Goal: Complete application form

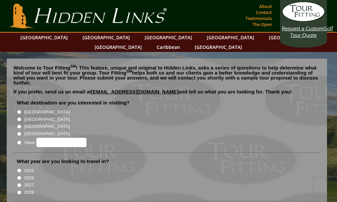
click at [20, 117] on input "[GEOGRAPHIC_DATA]" at bounding box center [19, 119] width 4 height 4
radio input "true"
click at [18, 183] on input "2027" at bounding box center [19, 185] width 4 height 4
radio input "true"
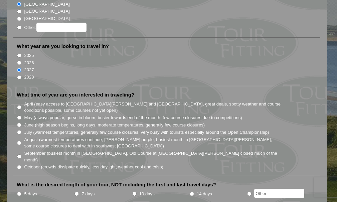
scroll to position [120, 0]
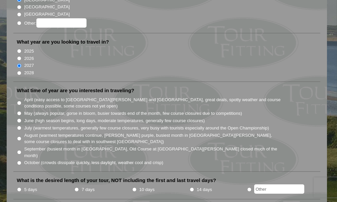
click at [20, 111] on input "May (always popular, gorse in bloom, busier towards end of the month, few cours…" at bounding box center [19, 113] width 4 height 4
radio input "true"
click at [18, 119] on input "June (high season begins, long days, moderate temperatures, generally few cours…" at bounding box center [19, 121] width 4 height 4
radio input "true"
click at [19, 111] on input "May (always popular, gorse in bloom, busier towards end of the month, few cours…" at bounding box center [19, 113] width 4 height 4
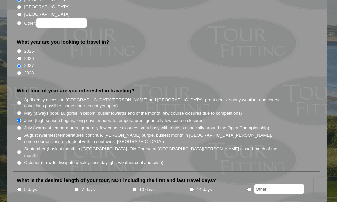
radio input "true"
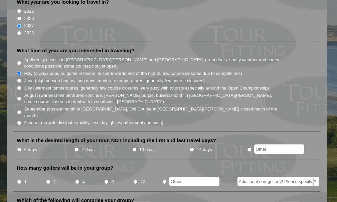
scroll to position [162, 0]
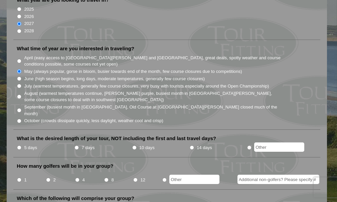
click at [76, 146] on input "7 days" at bounding box center [76, 148] width 4 height 4
radio input "true"
click at [49, 172] on li "2" at bounding box center [60, 178] width 29 height 13
click at [49, 178] on input "2" at bounding box center [48, 180] width 4 height 4
radio input "true"
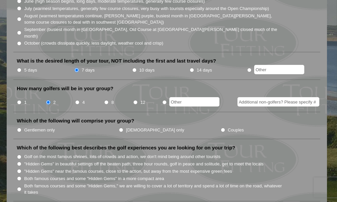
scroll to position [243, 0]
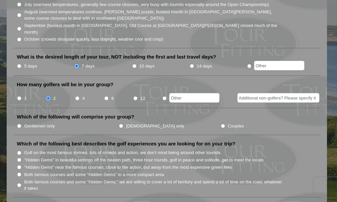
click at [17, 124] on input "Gentlemen only" at bounding box center [19, 126] width 4 height 4
radio input "true"
click at [19, 151] on input "Golf on the most famous shrines, lots of crowds and action, we don't mind being…" at bounding box center [19, 153] width 4 height 4
radio input "true"
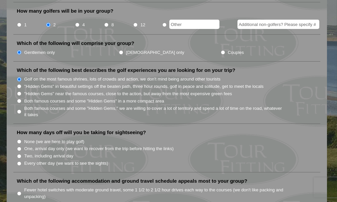
scroll to position [319, 0]
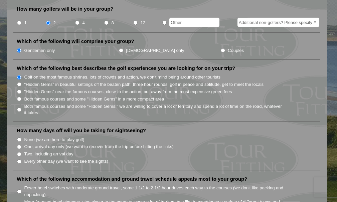
click at [20, 138] on input "None (we are here to play golf)" at bounding box center [19, 140] width 4 height 4
radio input "true"
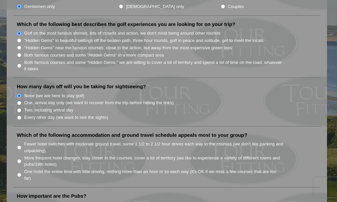
scroll to position [374, 0]
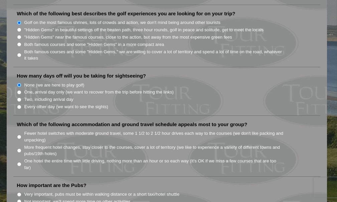
click at [20, 135] on input "Fewer hotel switches with moderate ground travel, some 1 1/2 to 2 1/2 hour driv…" at bounding box center [19, 137] width 4 height 4
radio input "true"
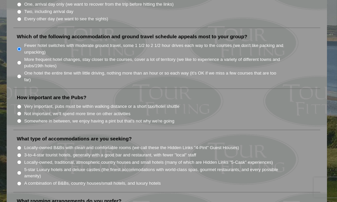
scroll to position [464, 0]
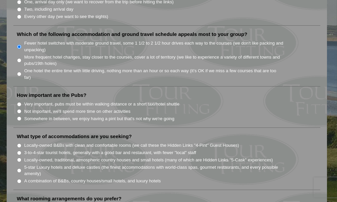
click at [22, 108] on li "Not important, we'll spend more time on other activities" at bounding box center [169, 111] width 305 height 7
click at [20, 109] on input "Not important, we'll spend more time on other activities" at bounding box center [19, 111] width 4 height 4
radio input "true"
click at [19, 144] on input "Locally-owned B&Bs with clean and comfortable rooms (we call these the Hidden L…" at bounding box center [19, 146] width 4 height 4
radio input "true"
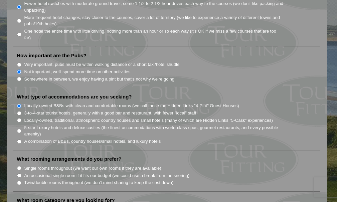
scroll to position [506, 0]
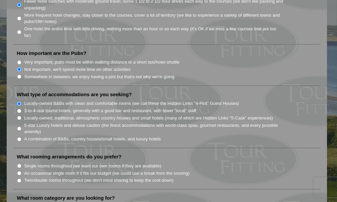
click at [19, 179] on input "Twin/double rooms throughout (we don't mind sharing to keep the cost down)" at bounding box center [19, 181] width 4 height 4
radio input "true"
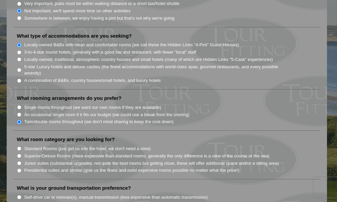
scroll to position [567, 0]
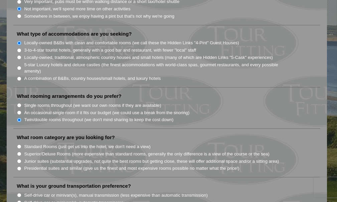
click at [21, 145] on input "Standard Rooms (just get us into the hotel, we don't need a view)" at bounding box center [19, 147] width 4 height 4
radio input "true"
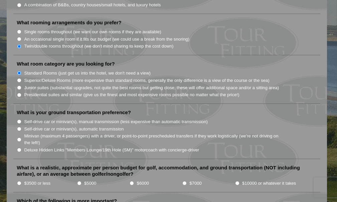
scroll to position [645, 0]
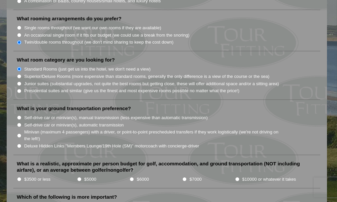
click at [19, 123] on input "Self-drive car or minivan(s), automatic transmission" at bounding box center [19, 125] width 4 height 4
radio input "true"
click at [78, 177] on input "$5000" at bounding box center [79, 179] width 4 height 4
radio input "true"
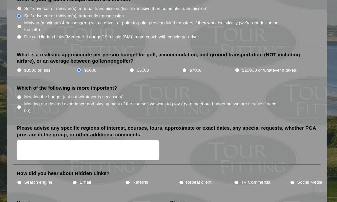
scroll to position [760, 0]
